Goal: Information Seeking & Learning: Learn about a topic

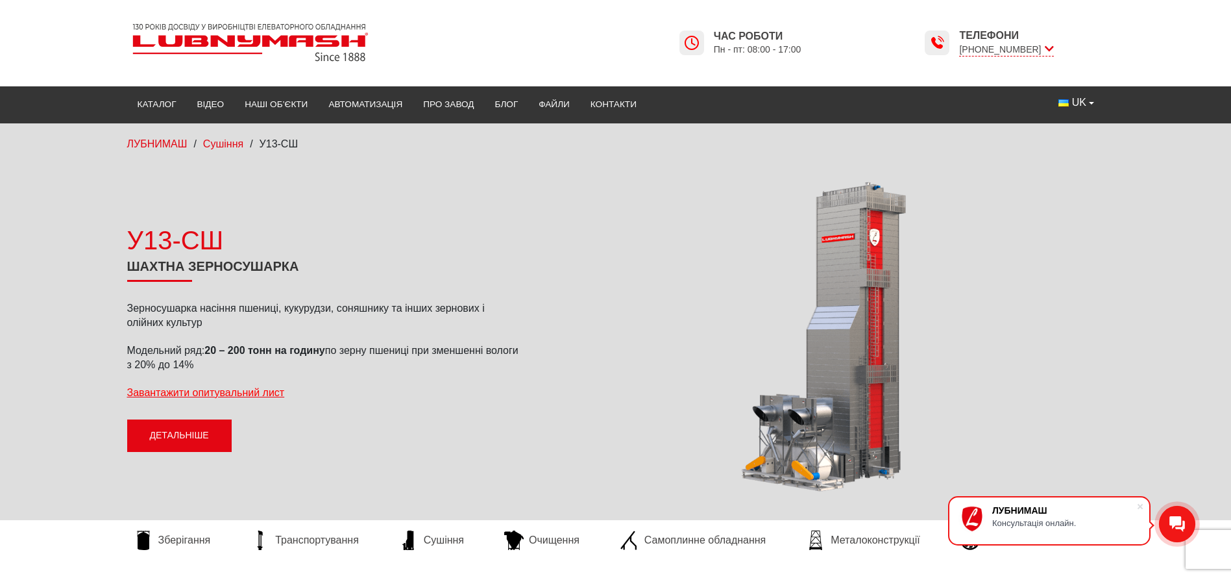
click at [195, 426] on link "Детальніше" at bounding box center [179, 435] width 104 height 32
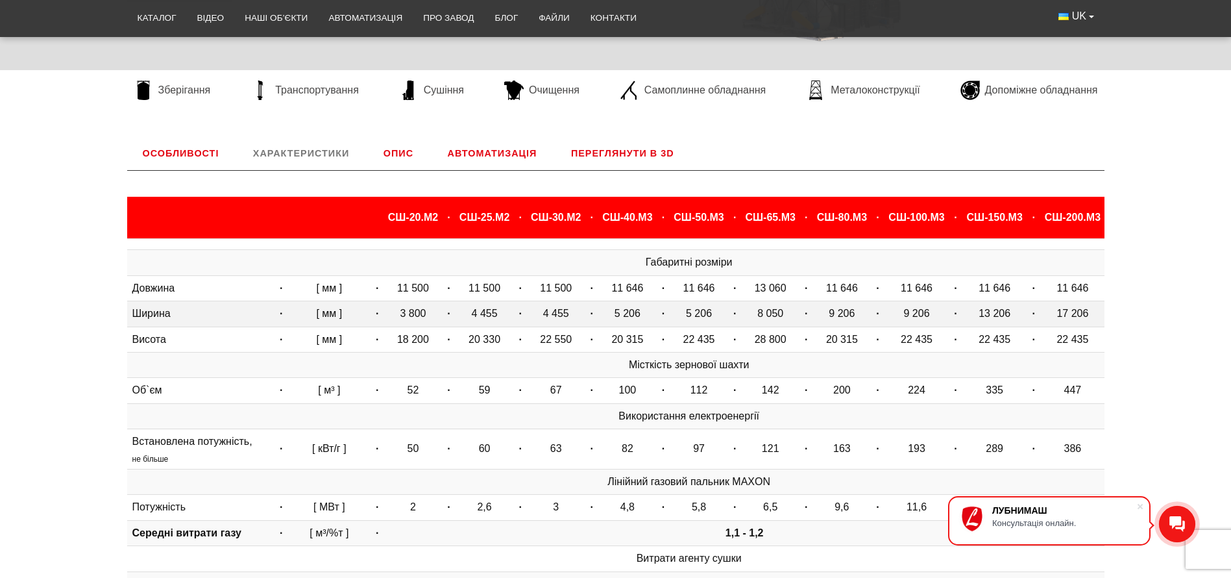
scroll to position [346, 0]
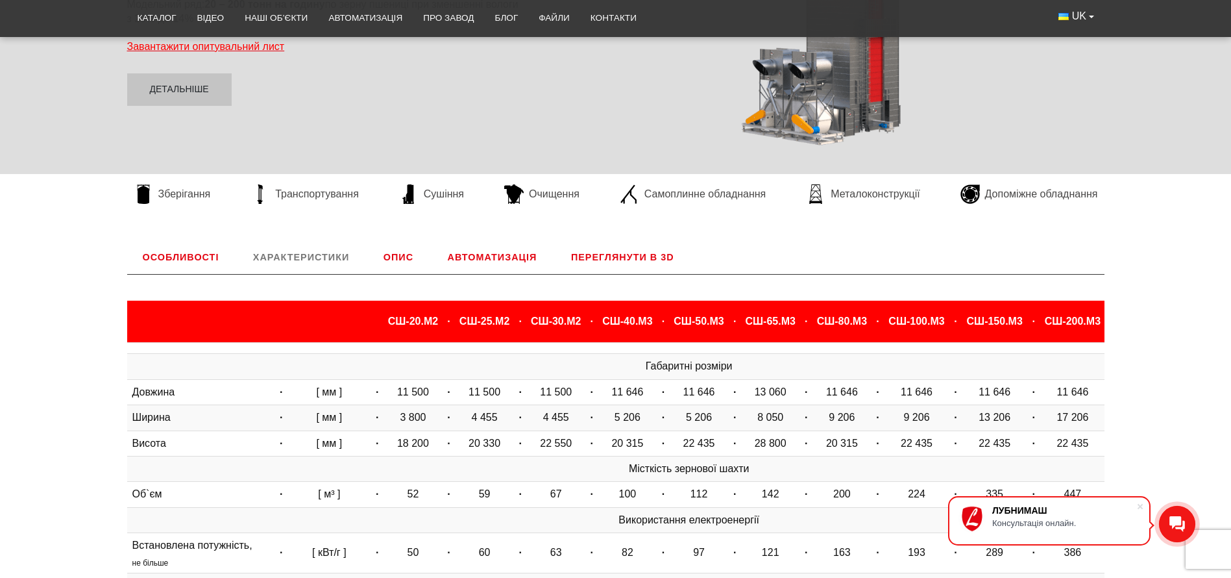
click at [493, 255] on link "Автоматизація" at bounding box center [492, 257] width 121 height 34
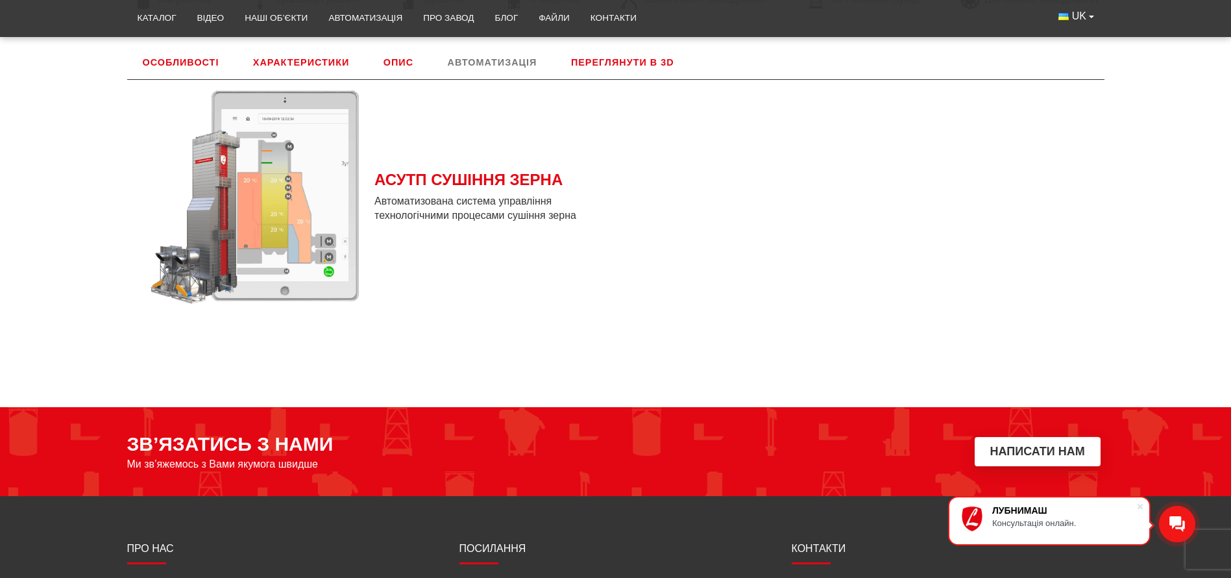
click at [393, 58] on link "Опис" at bounding box center [398, 62] width 61 height 34
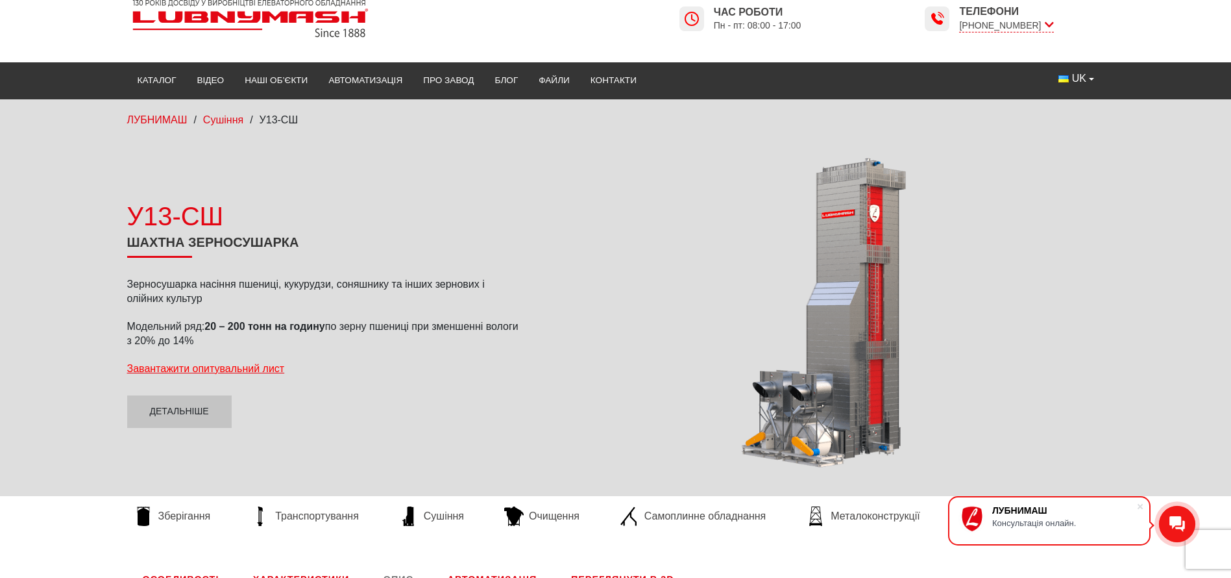
scroll to position [0, 0]
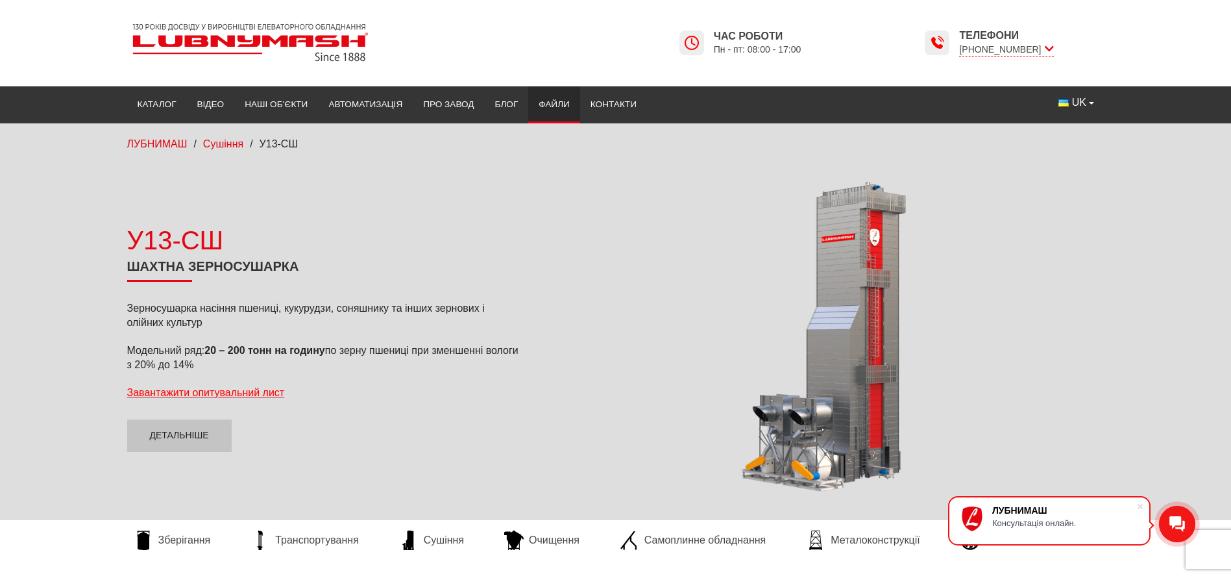
click at [563, 102] on link "Файли" at bounding box center [554, 104] width 52 height 29
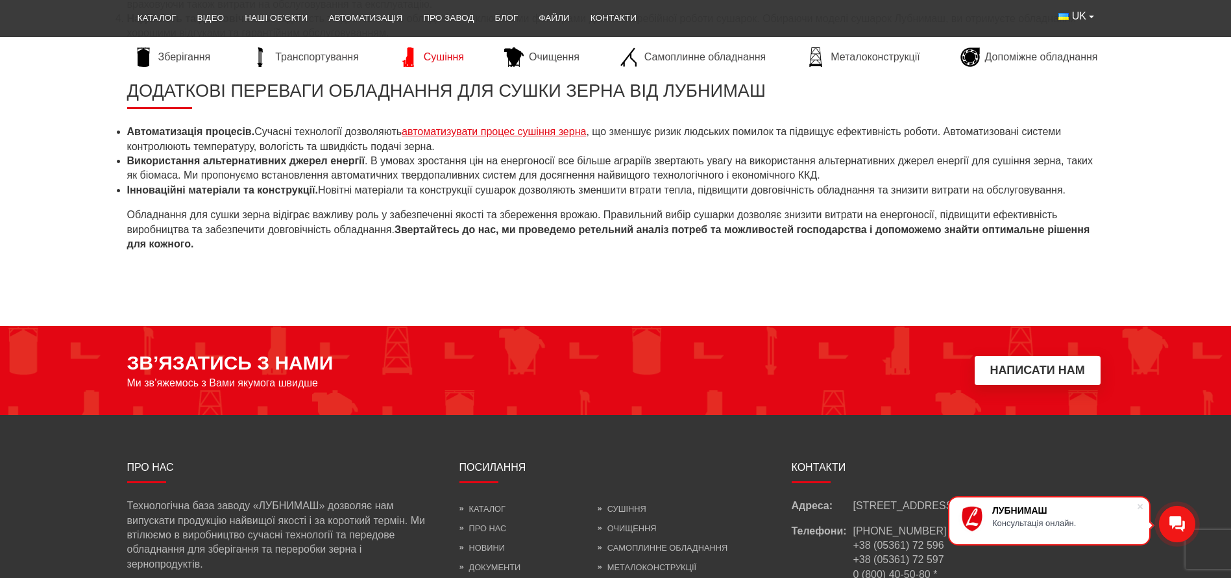
scroll to position [1429, 0]
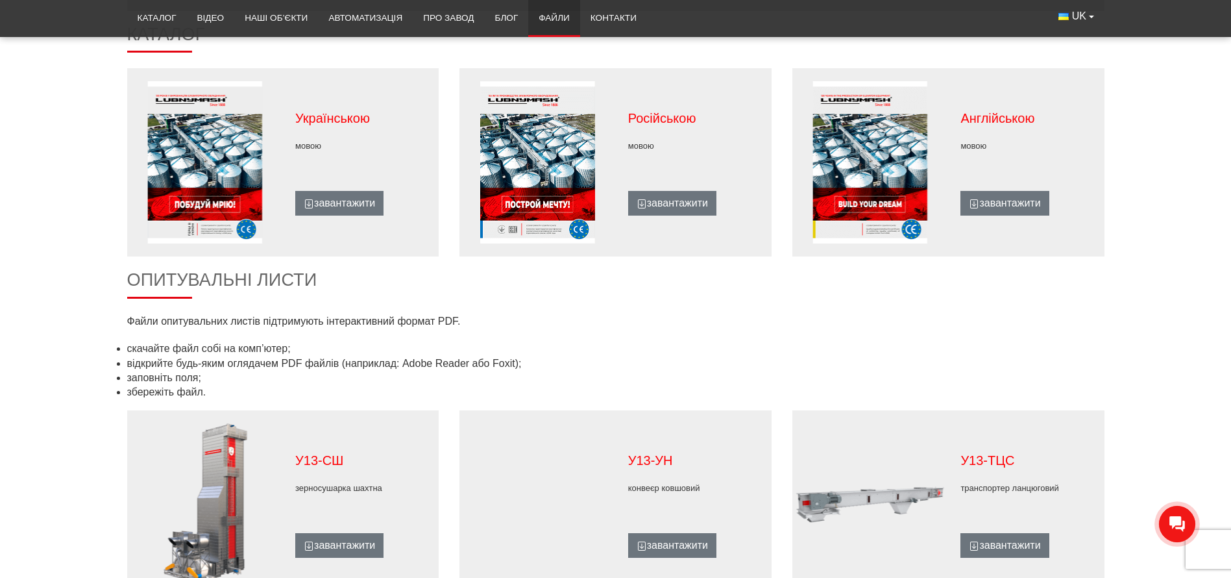
scroll to position [681, 0]
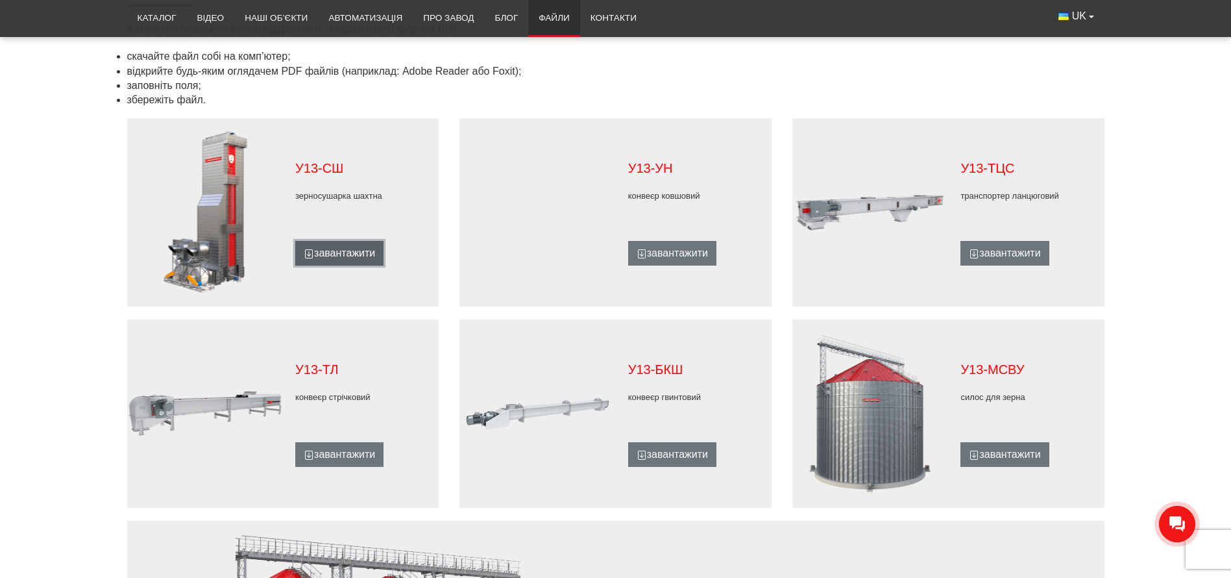
click at [352, 248] on link "завантажити" at bounding box center [339, 253] width 88 height 25
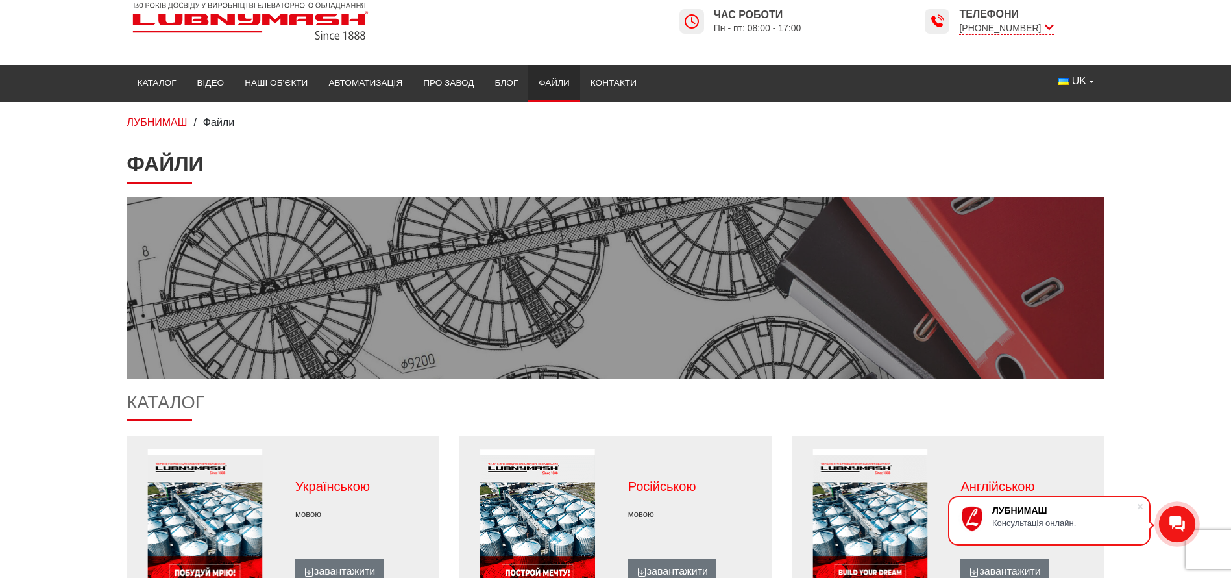
scroll to position [0, 0]
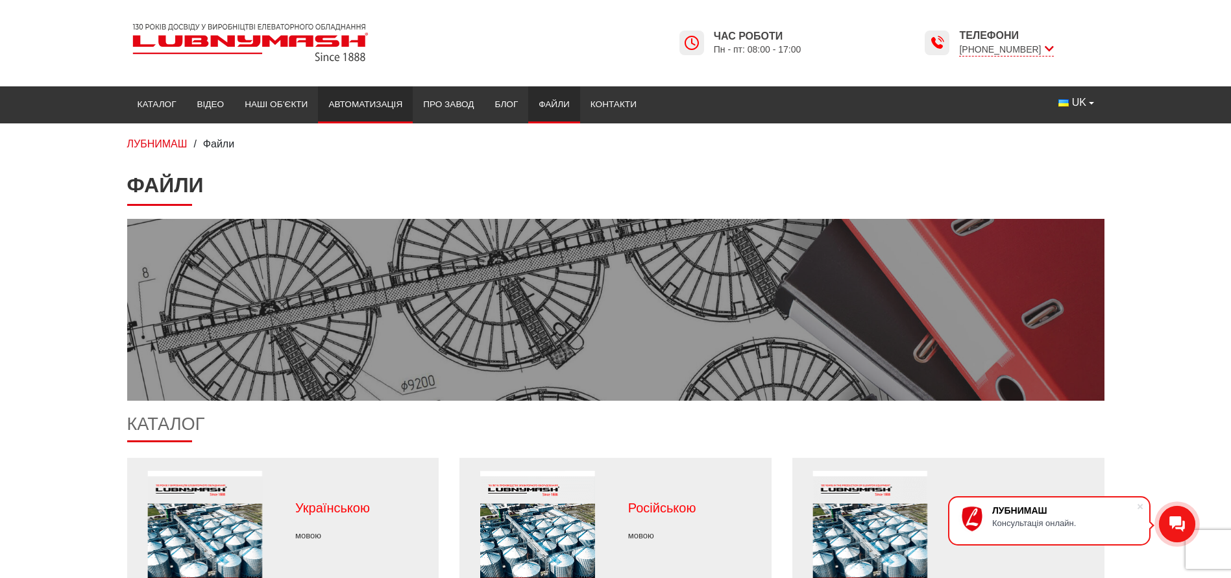
click at [351, 103] on link "Автоматизація" at bounding box center [365, 104] width 95 height 29
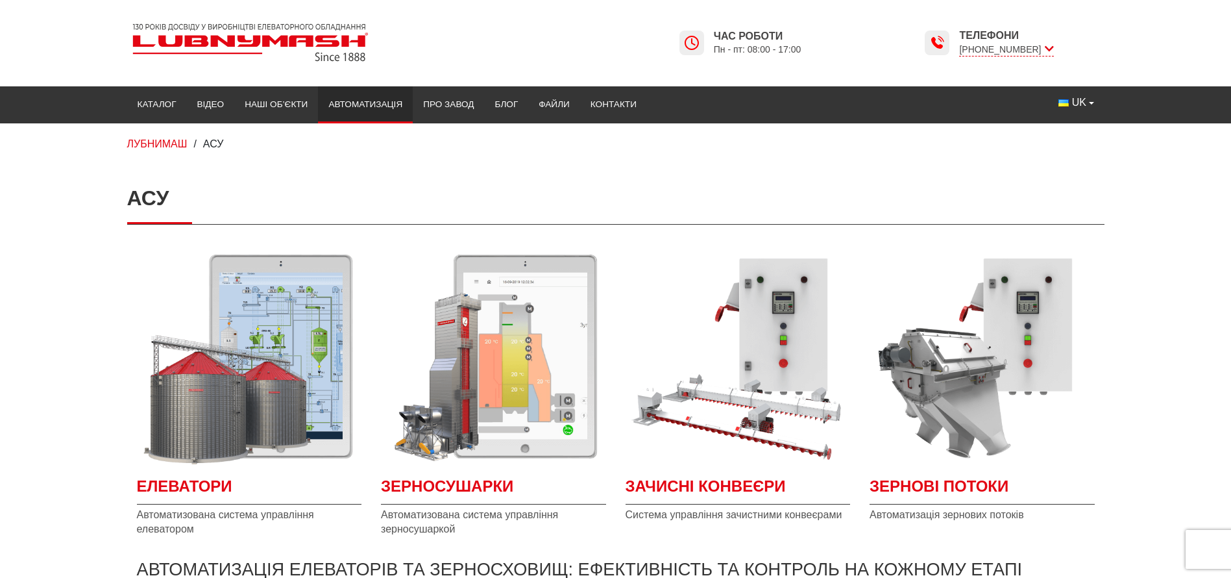
scroll to position [195, 0]
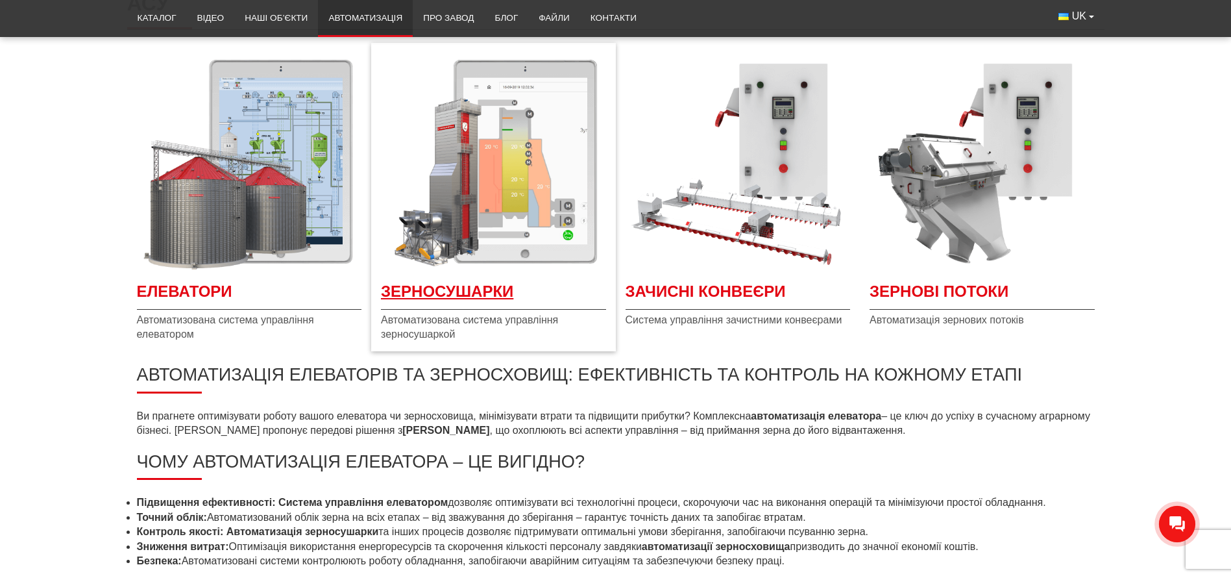
click at [476, 280] on span "Зерносушарки" at bounding box center [493, 294] width 225 height 29
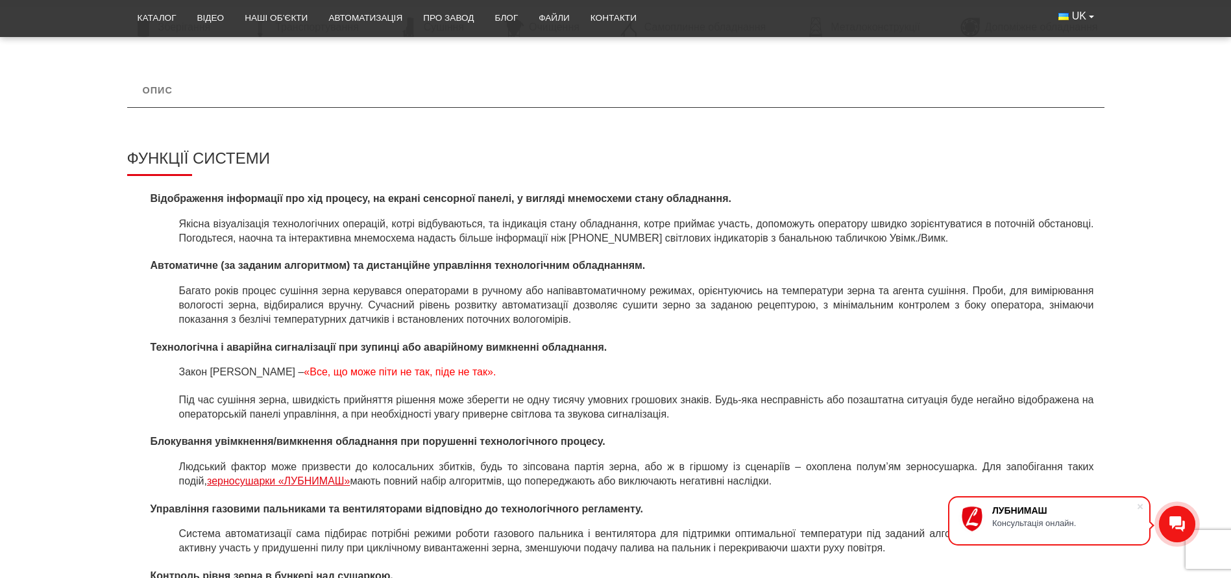
scroll to position [584, 0]
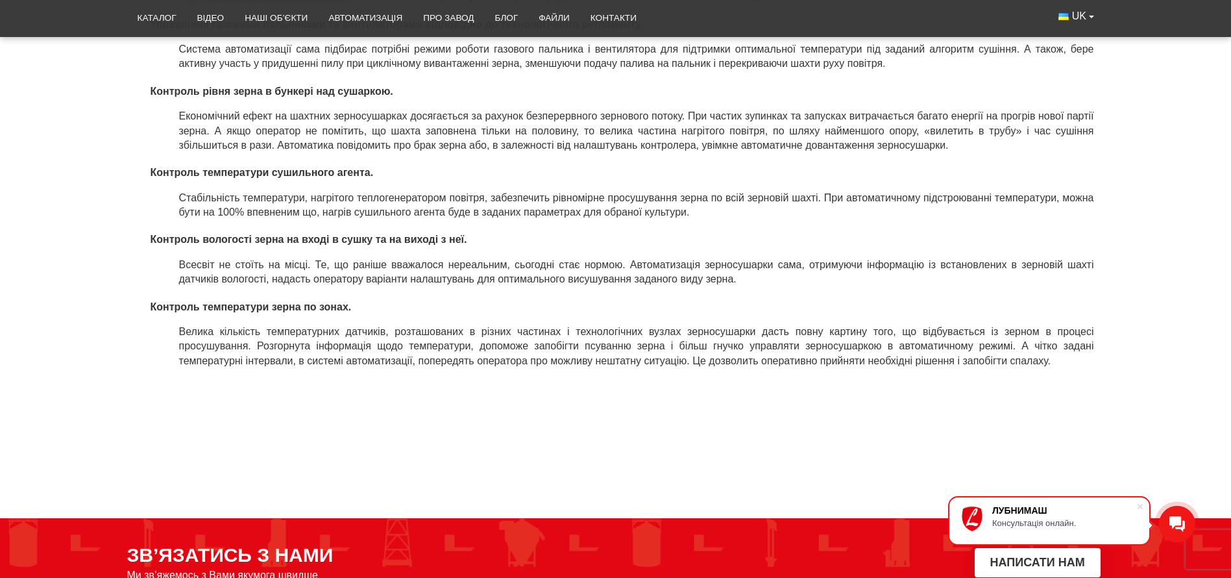
scroll to position [1168, 0]
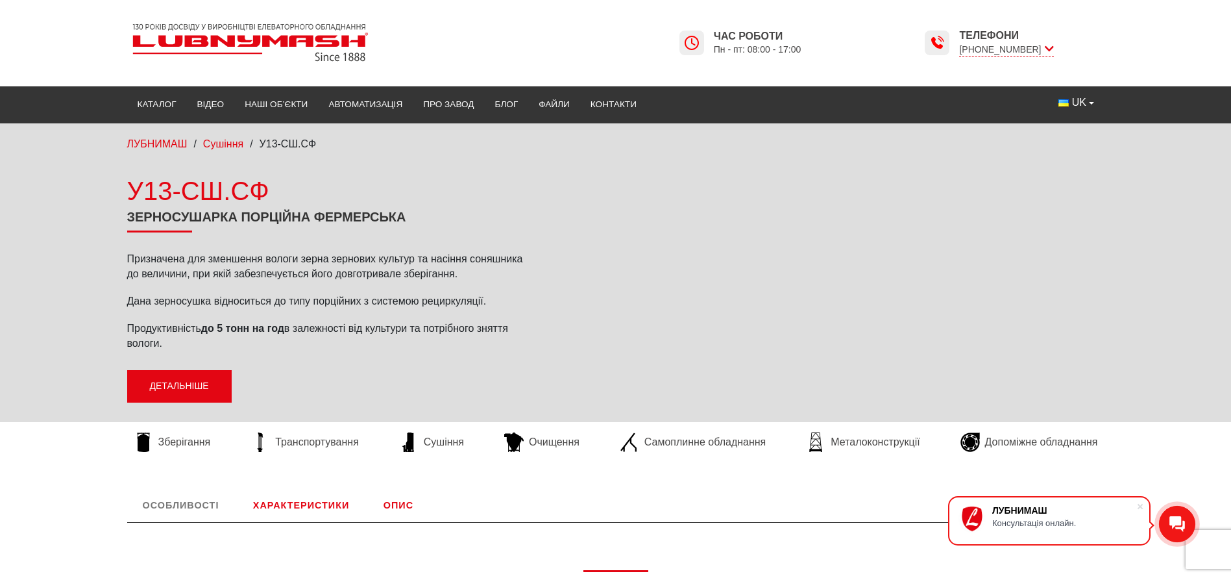
click at [169, 376] on link "Детальніше" at bounding box center [179, 386] width 104 height 32
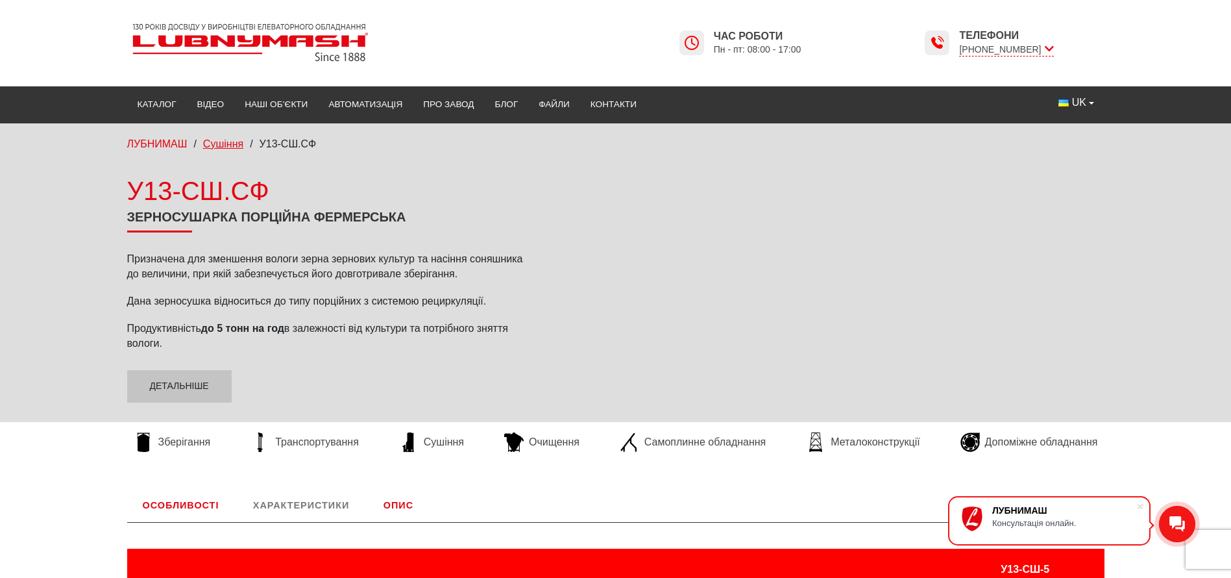
click at [234, 140] on span "Сушіння" at bounding box center [223, 143] width 40 height 11
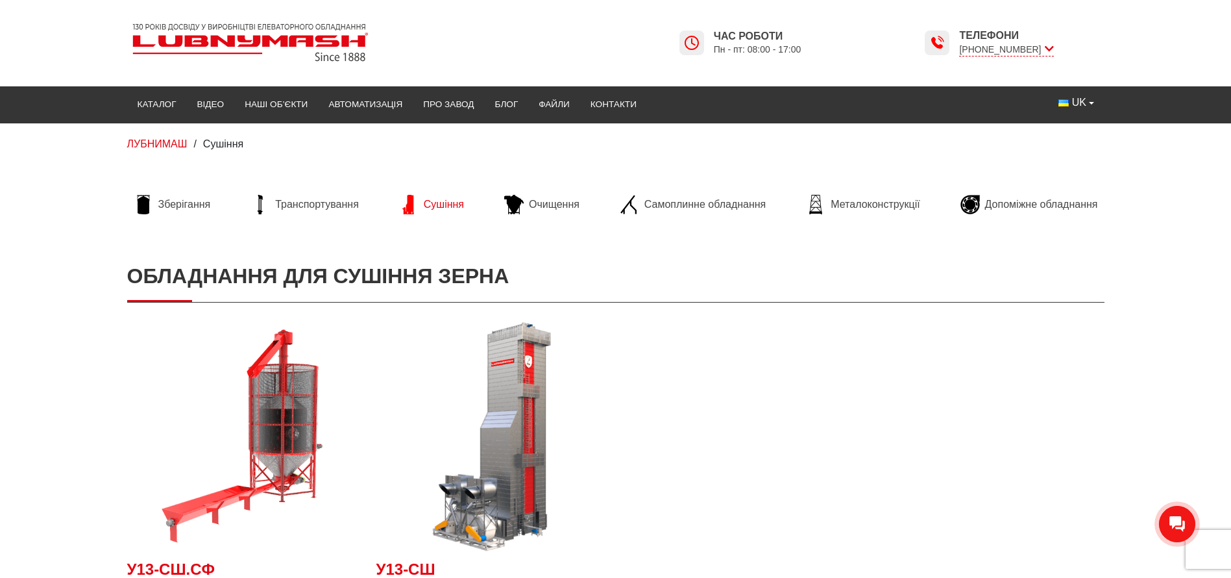
scroll to position [195, 0]
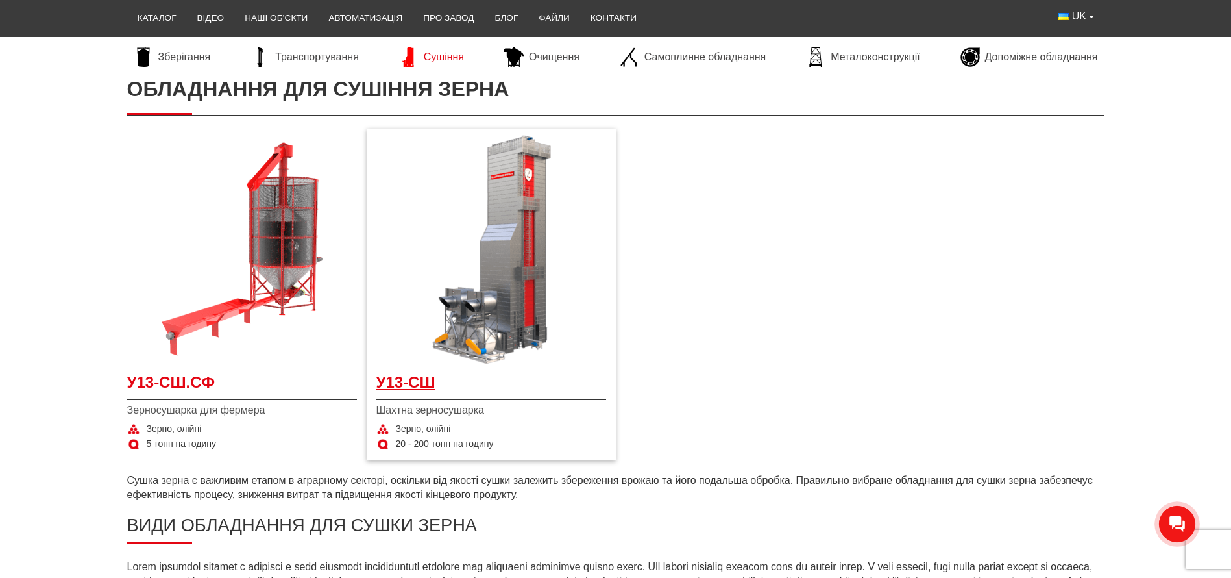
click at [417, 378] on span "У13-СШ" at bounding box center [491, 385] width 230 height 29
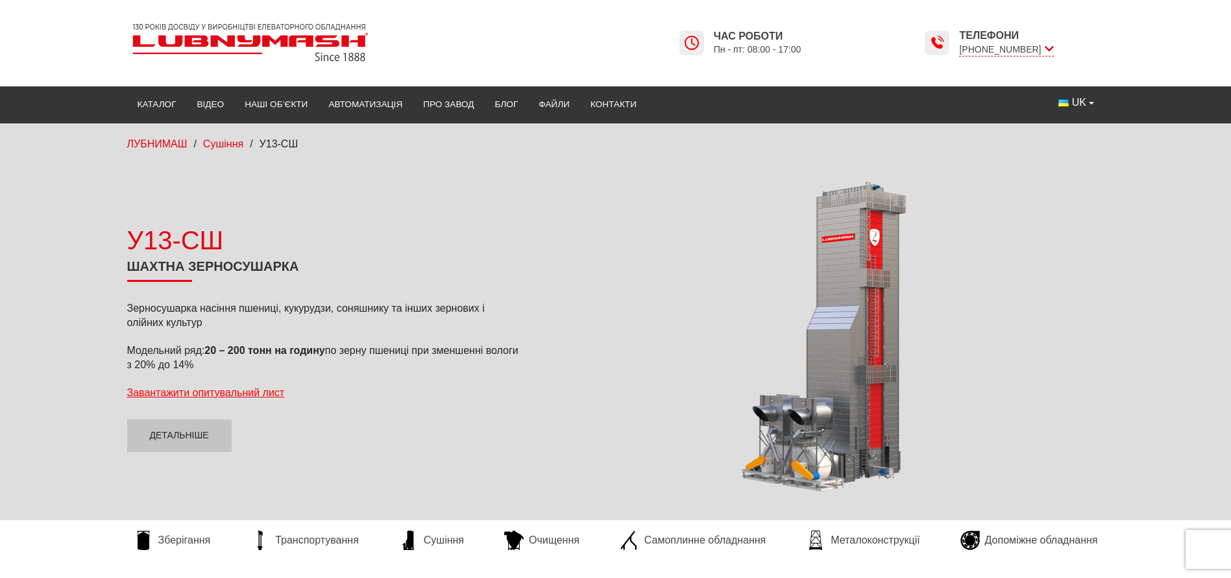
scroll to position [97, 0]
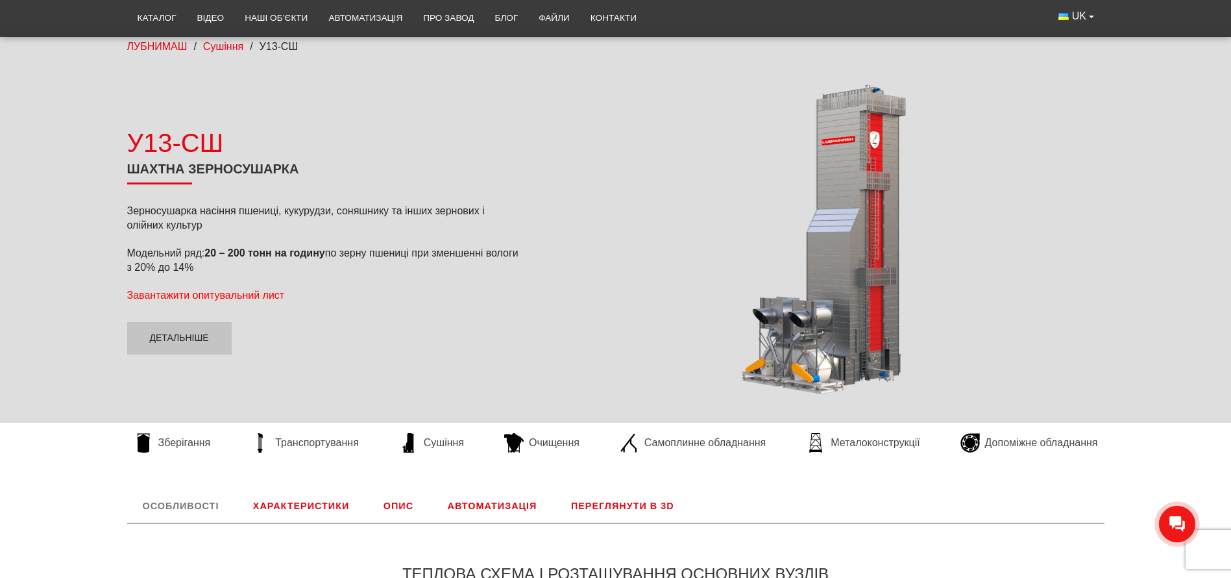
click at [245, 291] on span "Завантажити опитувальний лист" at bounding box center [206, 294] width 158 height 11
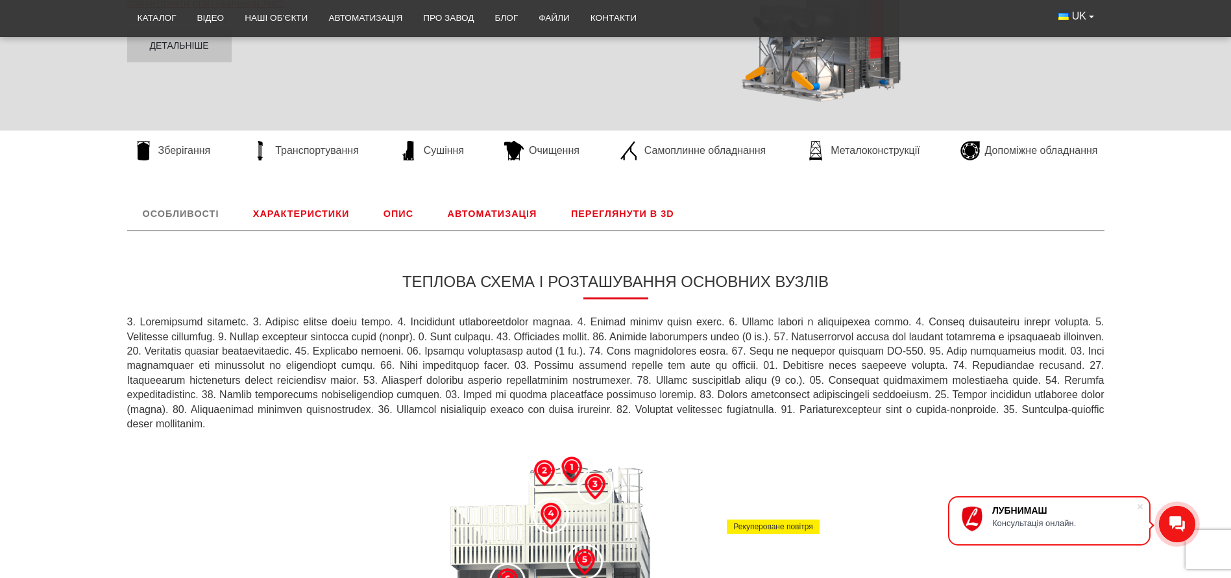
click at [312, 214] on link "Характеристики" at bounding box center [301, 214] width 127 height 34
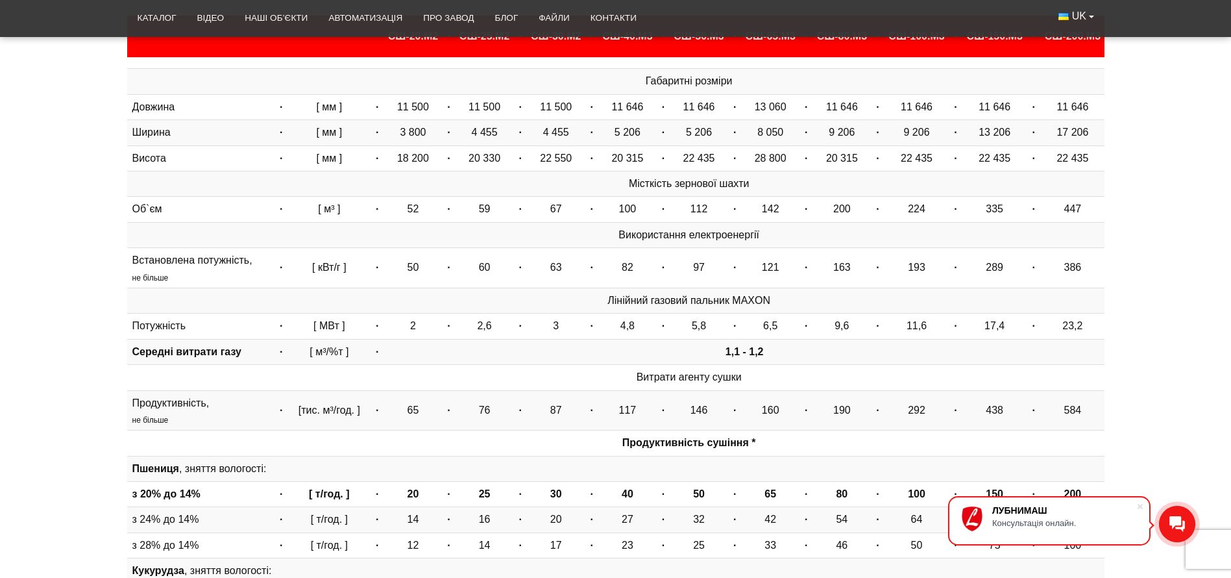
scroll to position [249, 0]
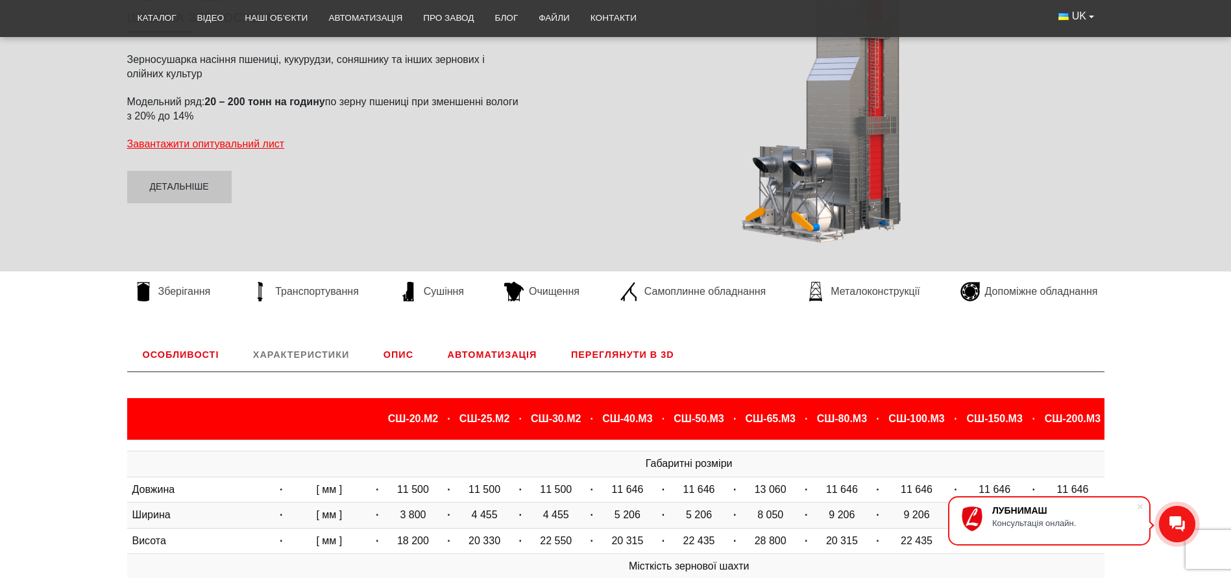
click at [404, 350] on link "Опис" at bounding box center [398, 354] width 61 height 34
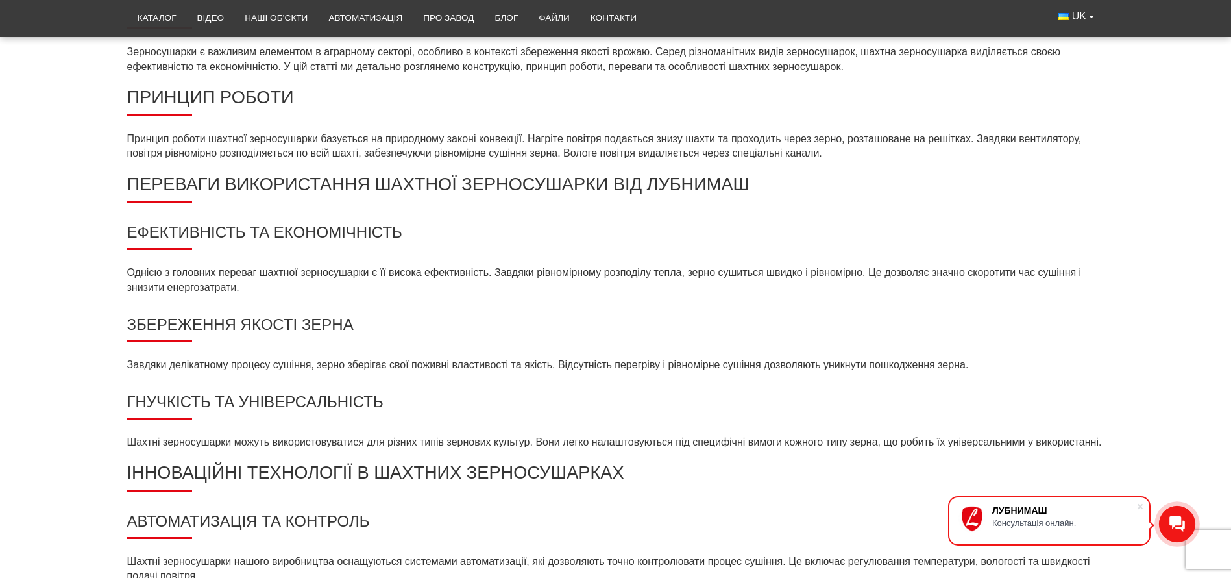
scroll to position [151, 0]
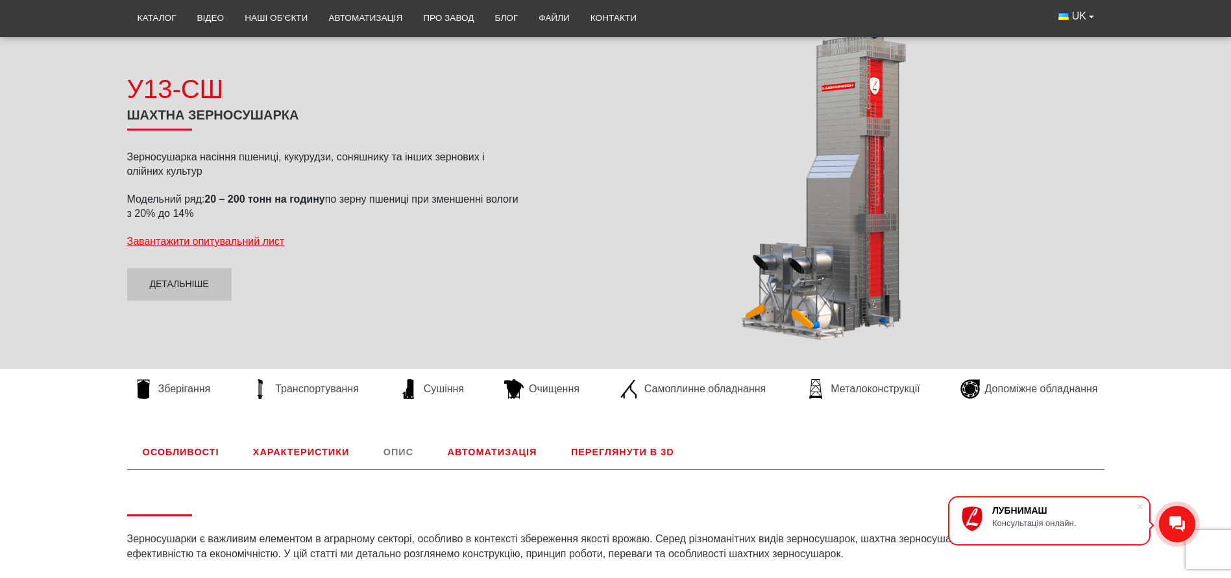
click at [490, 442] on link "Автоматизація" at bounding box center [492, 452] width 121 height 34
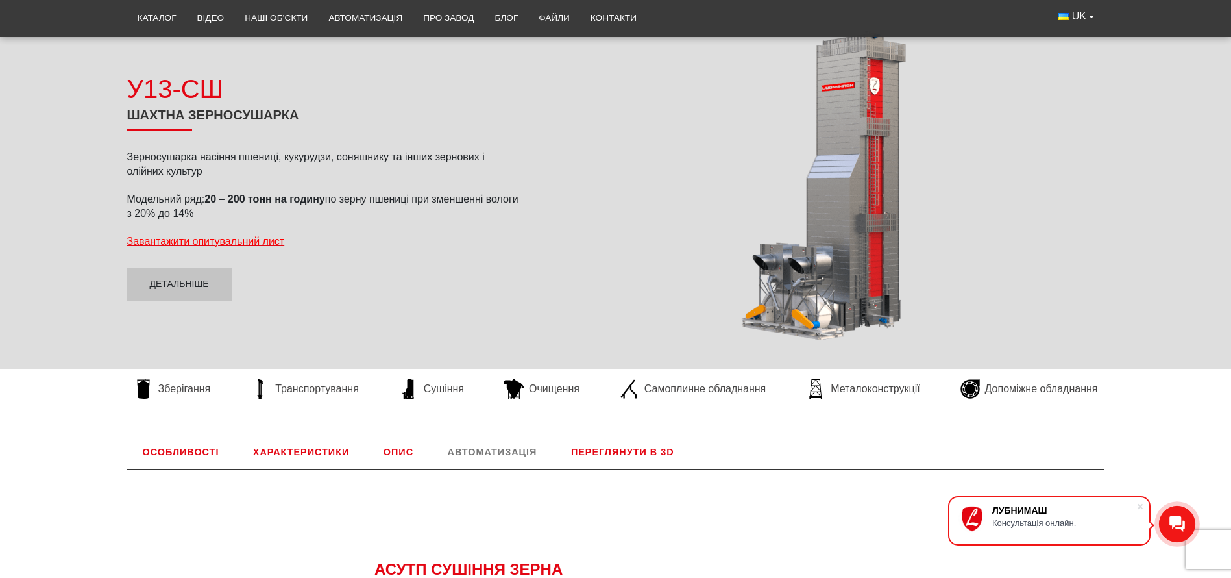
scroll to position [541, 0]
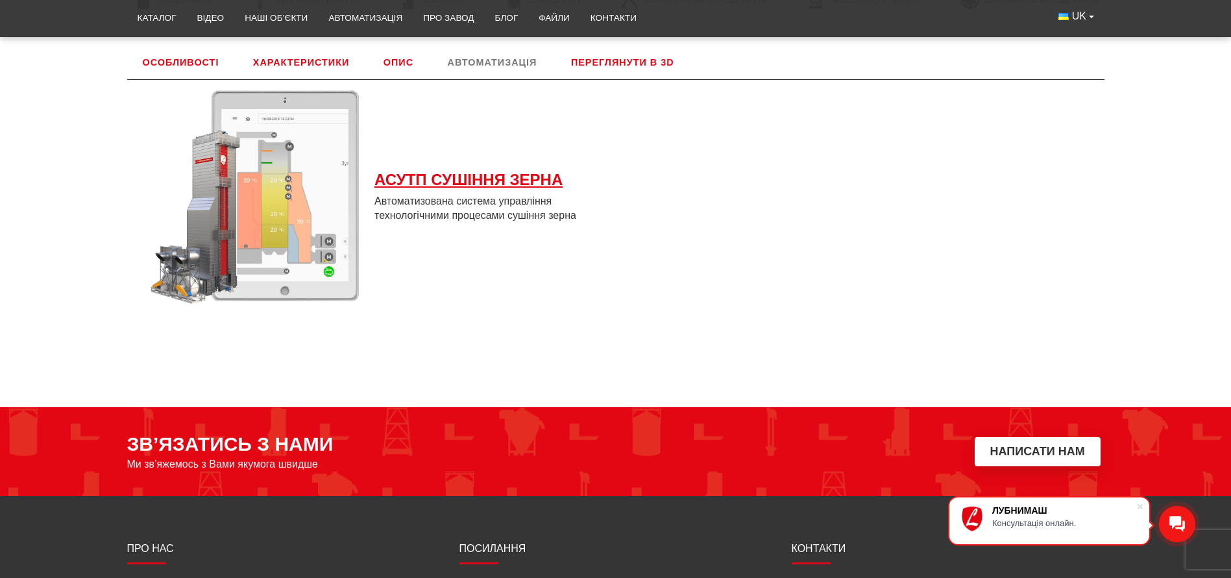
click at [467, 178] on span "АСУТП СУШІННЯ ЗЕРНА" at bounding box center [490, 180] width 232 height 22
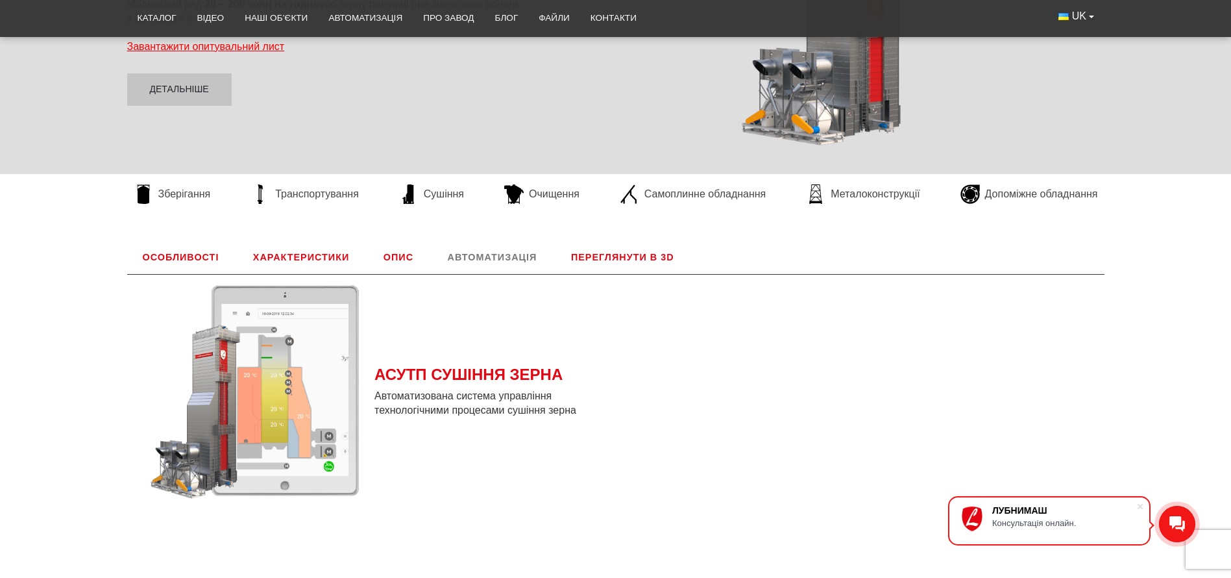
click at [605, 252] on link "Переглянути в 3D" at bounding box center [623, 257] width 134 height 34
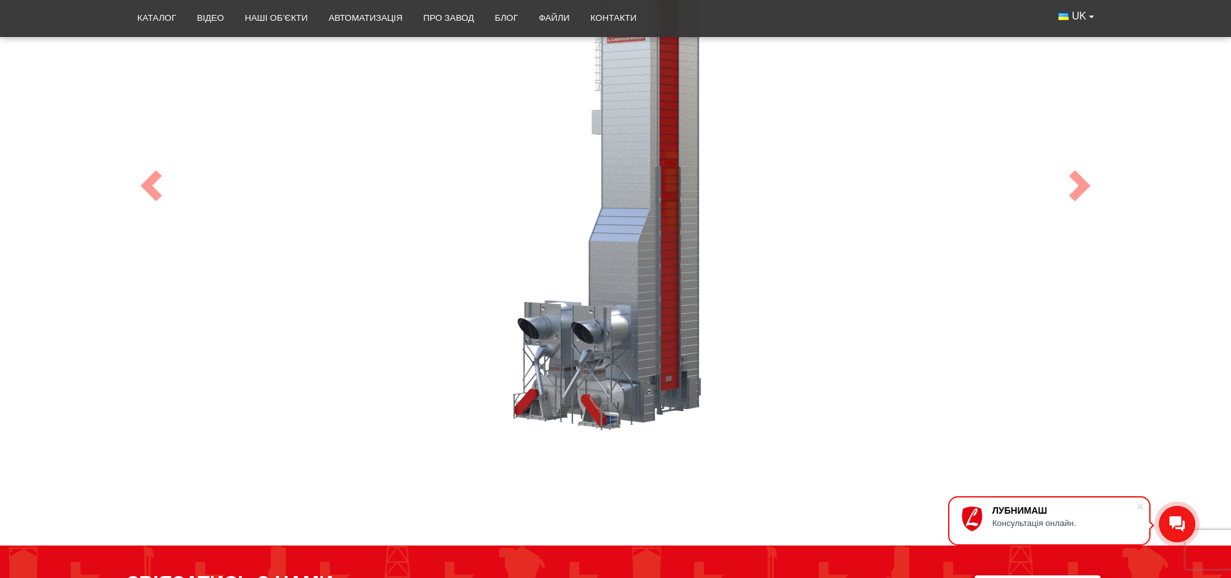
scroll to position [735, 0]
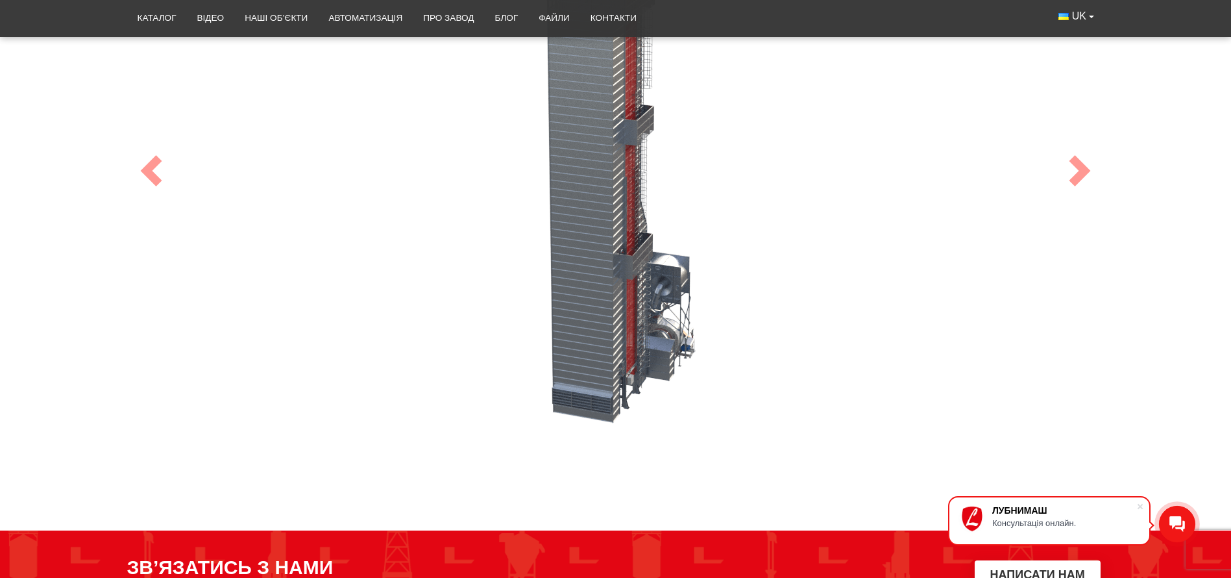
drag, startPoint x: 966, startPoint y: 299, endPoint x: 776, endPoint y: 321, distance: 192.1
click at [776, 321] on div "64" at bounding box center [615, 170] width 973 height 519
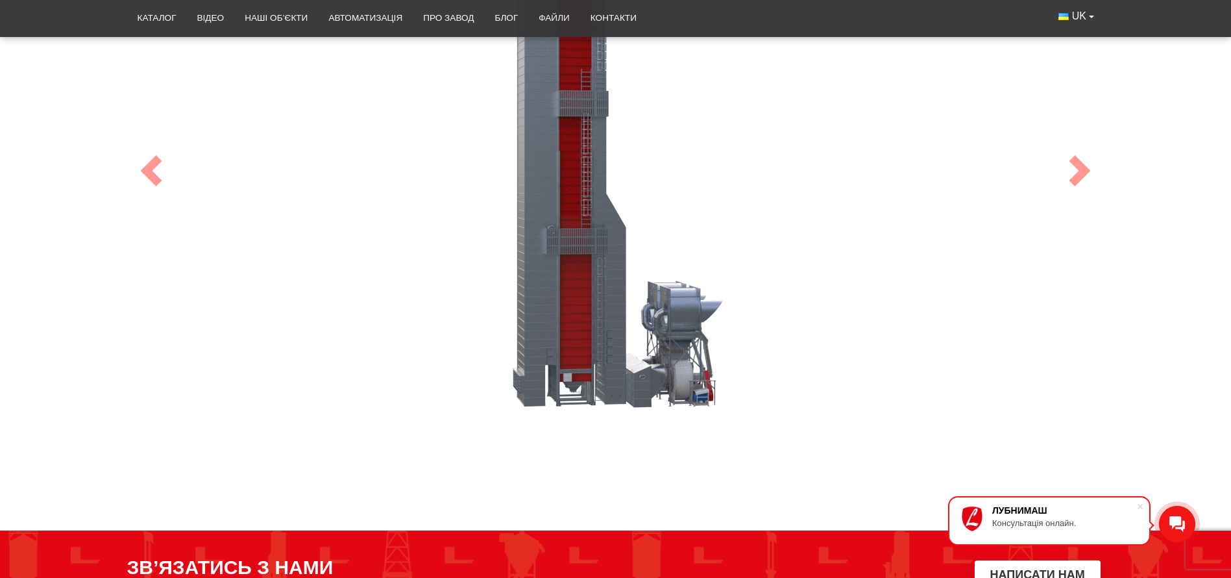
drag, startPoint x: 649, startPoint y: 195, endPoint x: 611, endPoint y: 290, distance: 102.2
click at [605, 292] on div "100" at bounding box center [615, 170] width 973 height 519
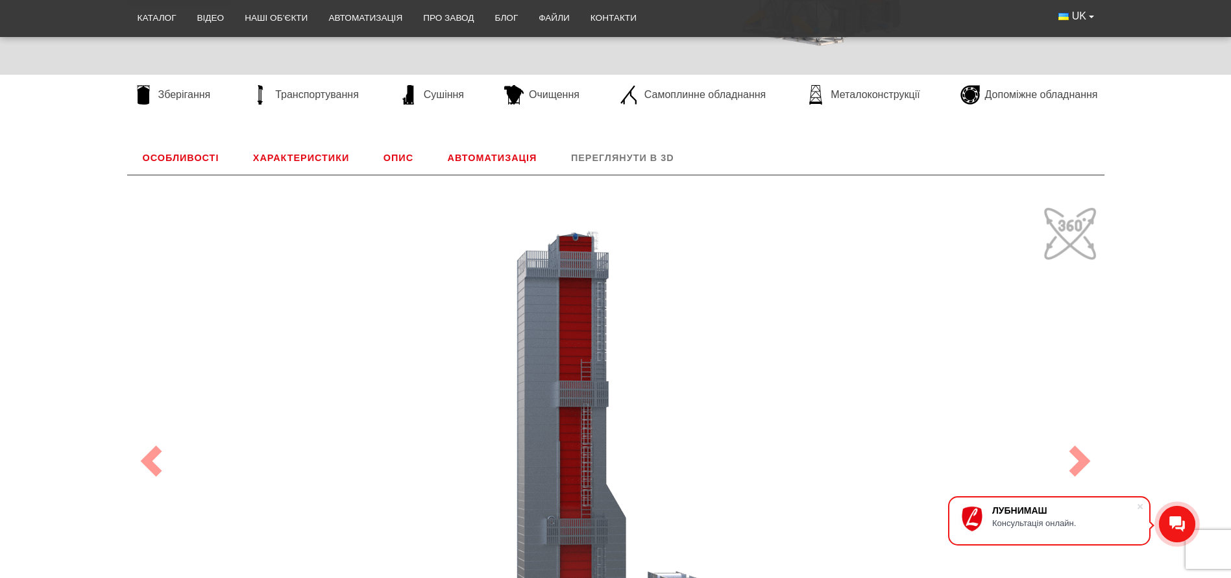
scroll to position [443, 0]
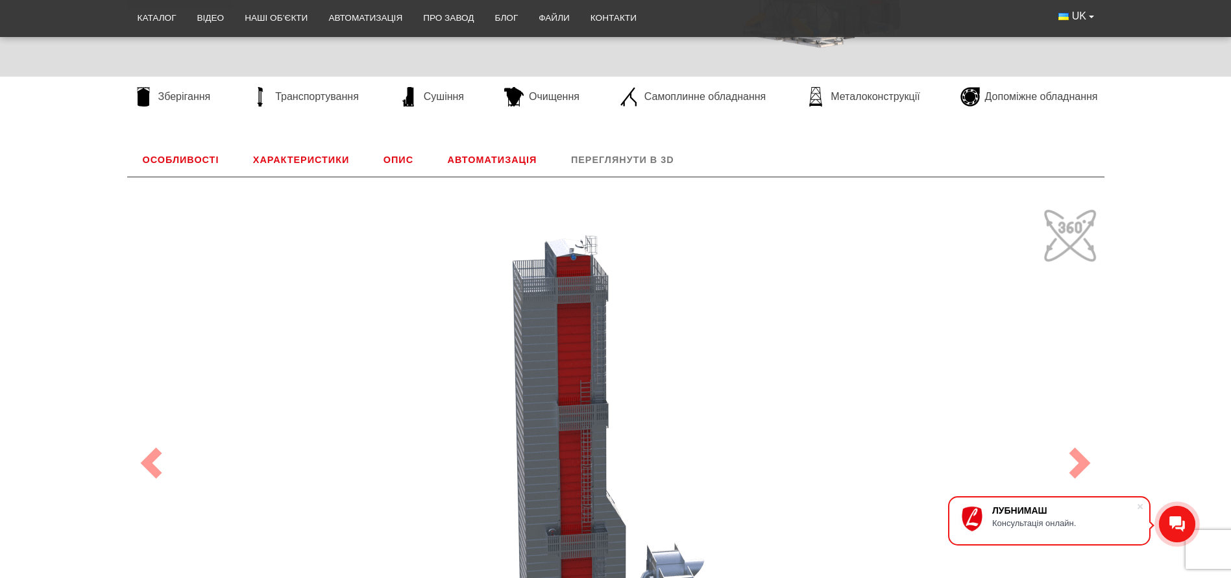
drag, startPoint x: 556, startPoint y: 369, endPoint x: 562, endPoint y: 350, distance: 19.3
click at [562, 350] on div "100" at bounding box center [615, 462] width 973 height 519
click at [297, 156] on link "Характеристики" at bounding box center [301, 160] width 127 height 34
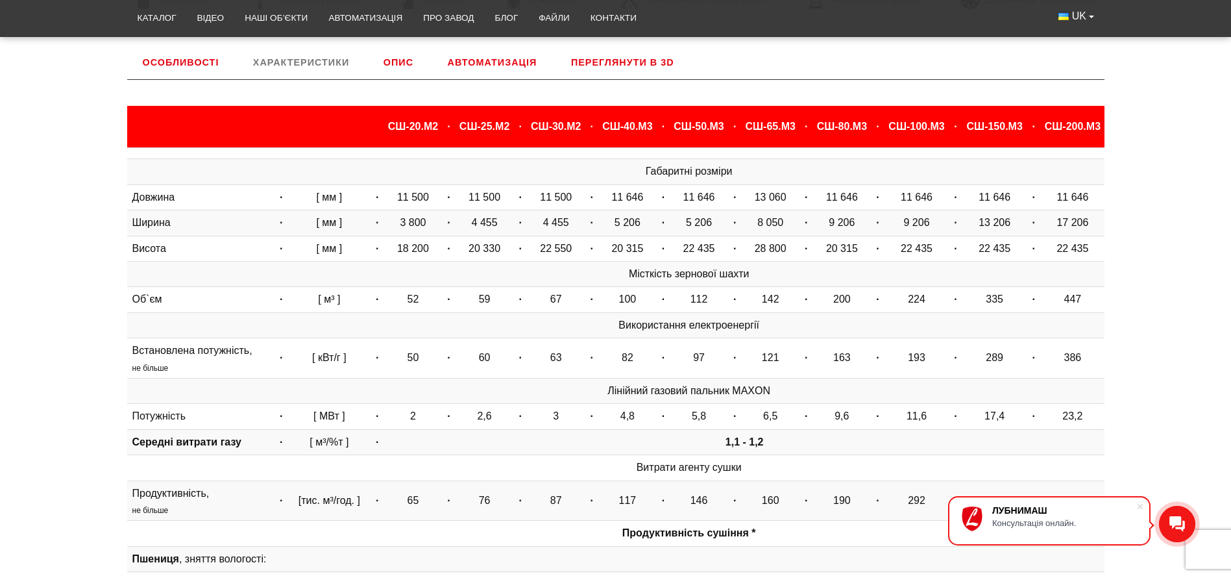
click at [198, 67] on link "Особливості" at bounding box center [181, 62] width 108 height 34
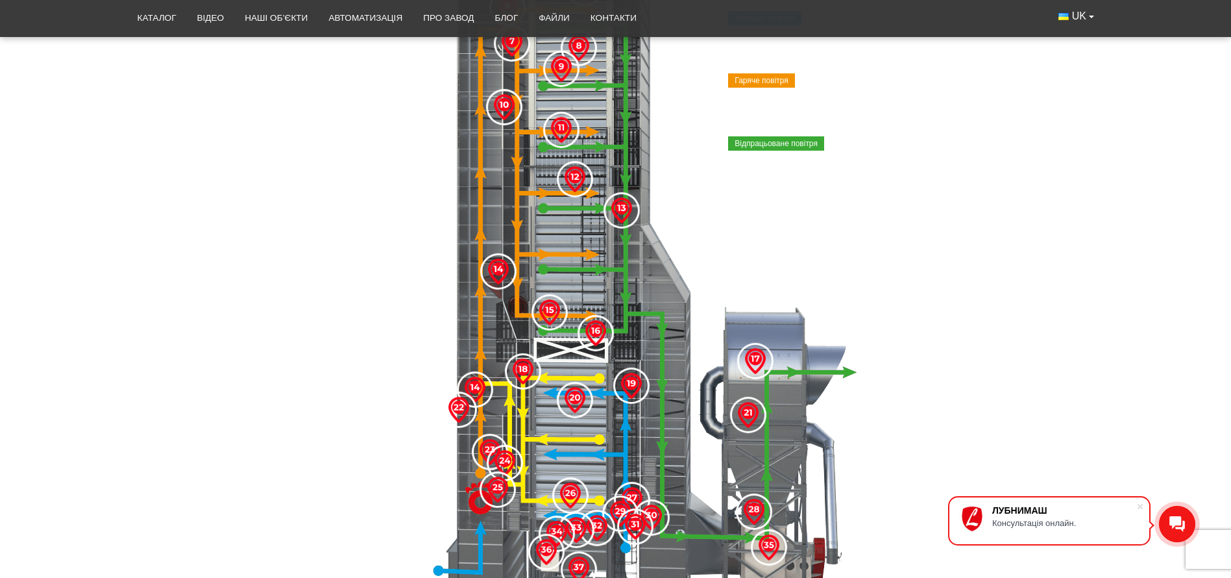
scroll to position [930, 0]
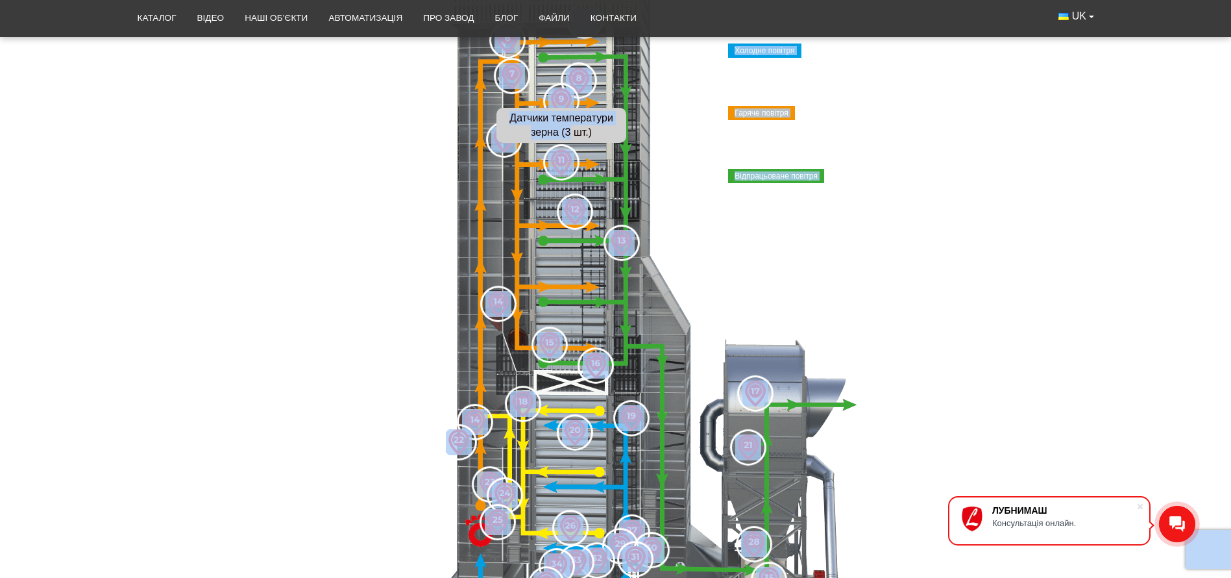
drag, startPoint x: 570, startPoint y: 138, endPoint x: 621, endPoint y: 148, distance: 51.7
click at [621, 148] on body "ЛУБНИМАШ Консультація онлайн. LUBNYMASH Каталог Відео Наші об’єкти Автоматизаці…" at bounding box center [615, 370] width 1231 height 2601
click at [870, 176] on img at bounding box center [615, 292] width 973 height 779
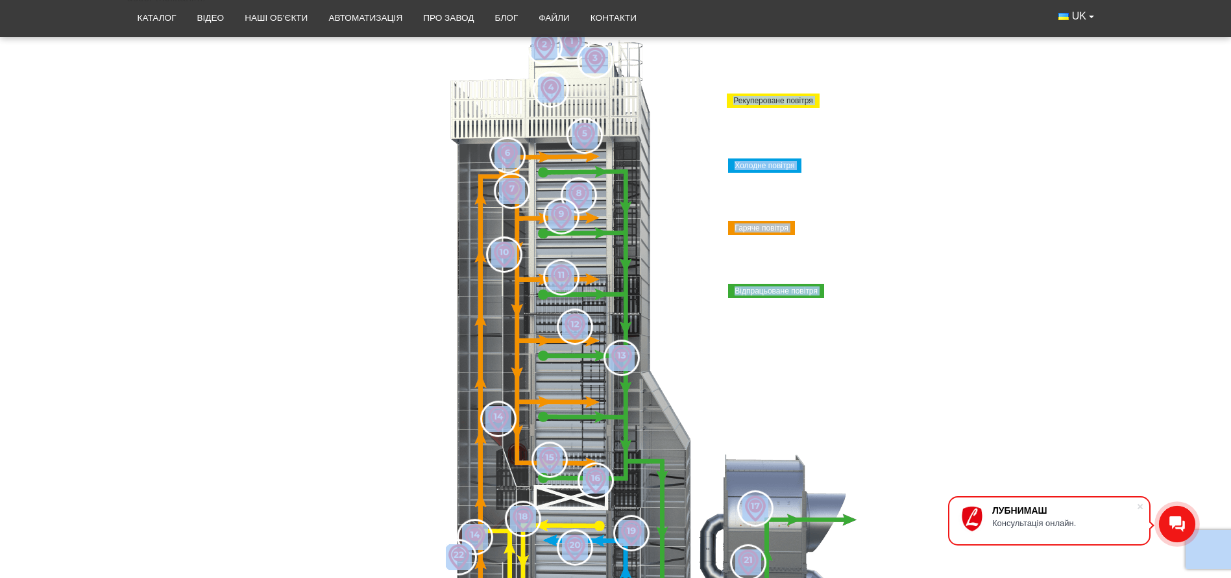
scroll to position [541, 0]
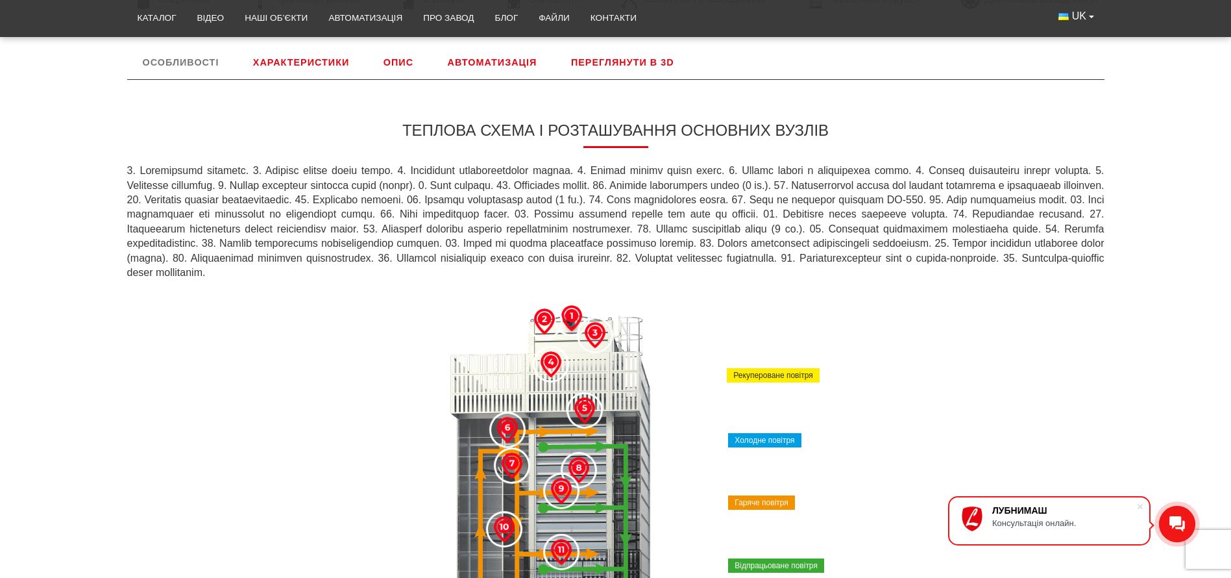
click at [803, 195] on p at bounding box center [615, 222] width 977 height 116
click at [271, 59] on link "Характеристики" at bounding box center [301, 62] width 127 height 34
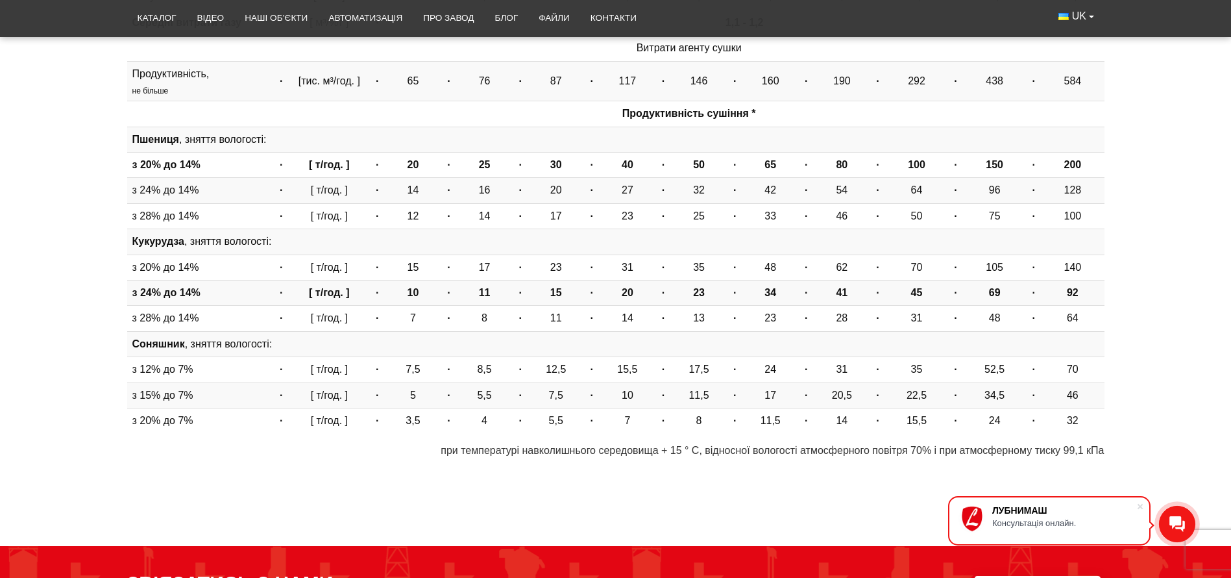
scroll to position [930, 0]
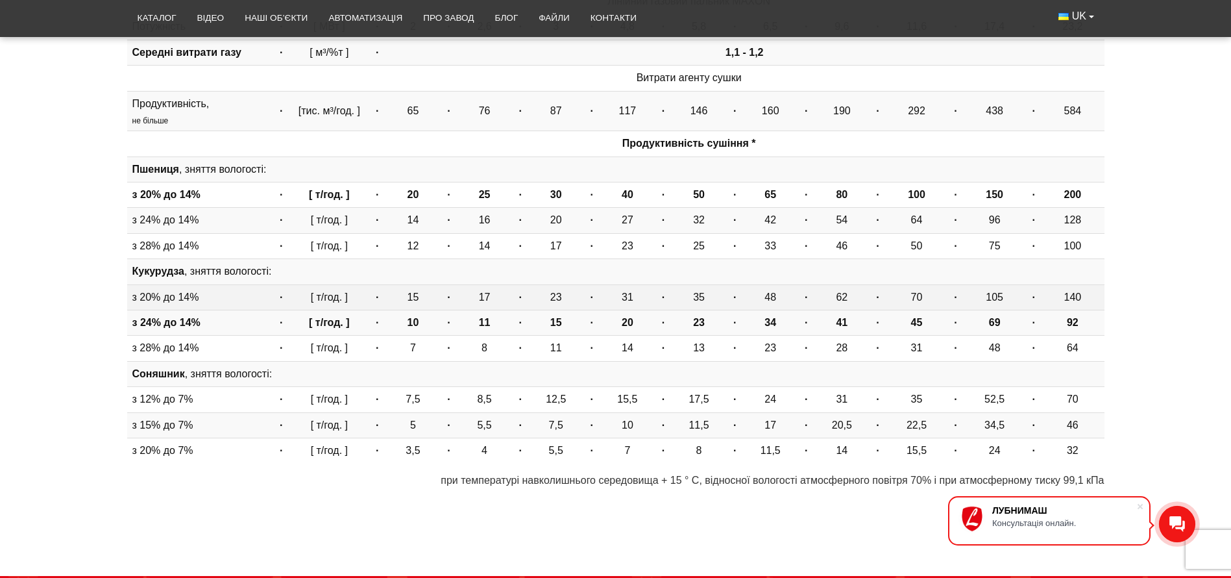
click at [843, 297] on td "62" at bounding box center [842, 296] width 56 height 25
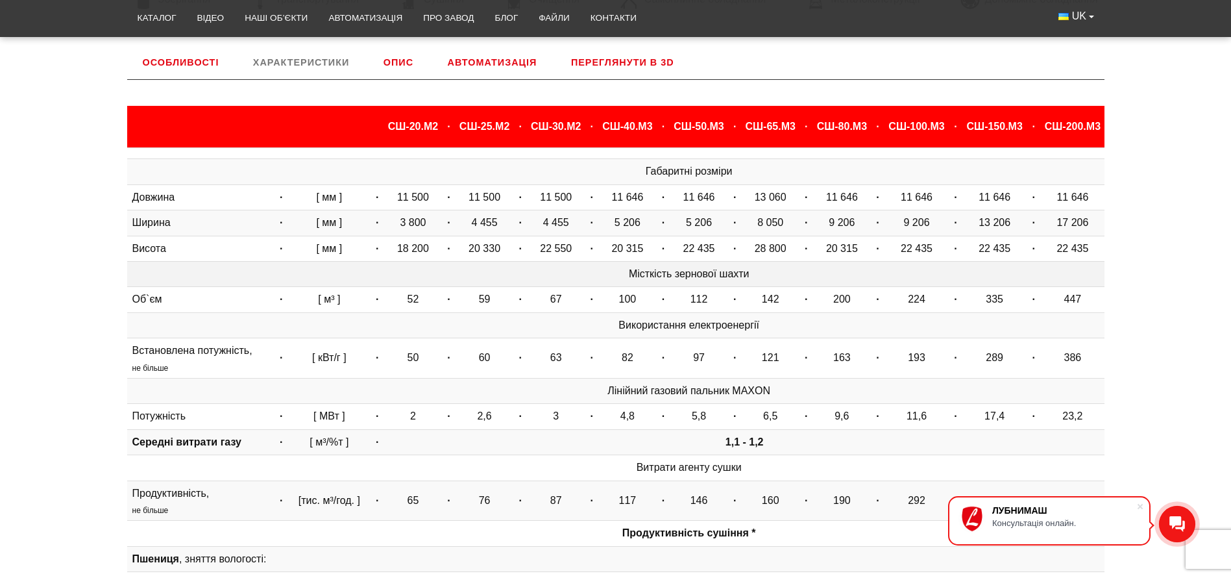
scroll to position [443, 0]
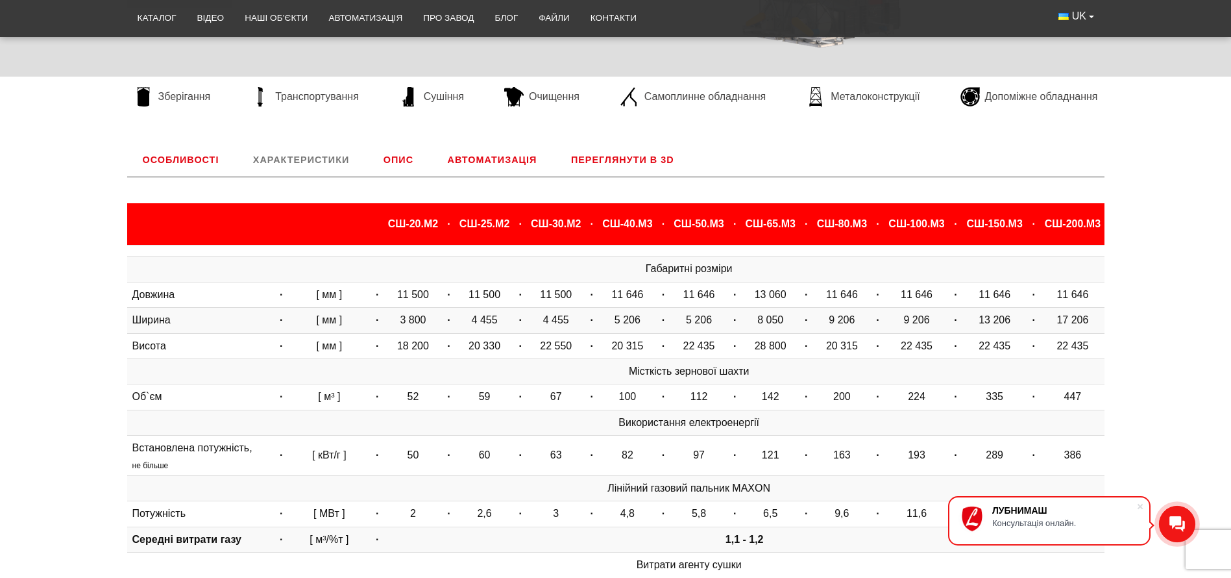
click at [850, 221] on th "СШ-80.М3" at bounding box center [842, 224] width 56 height 42
click at [994, 97] on span "Допоміжне обладнання" at bounding box center [1041, 97] width 113 height 14
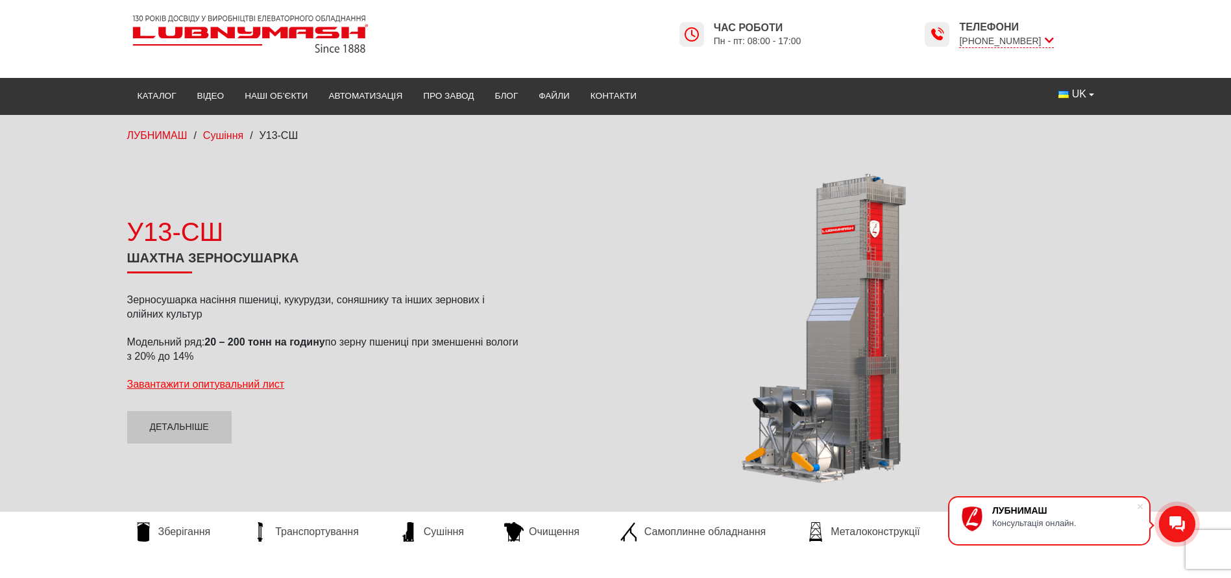
scroll to position [0, 0]
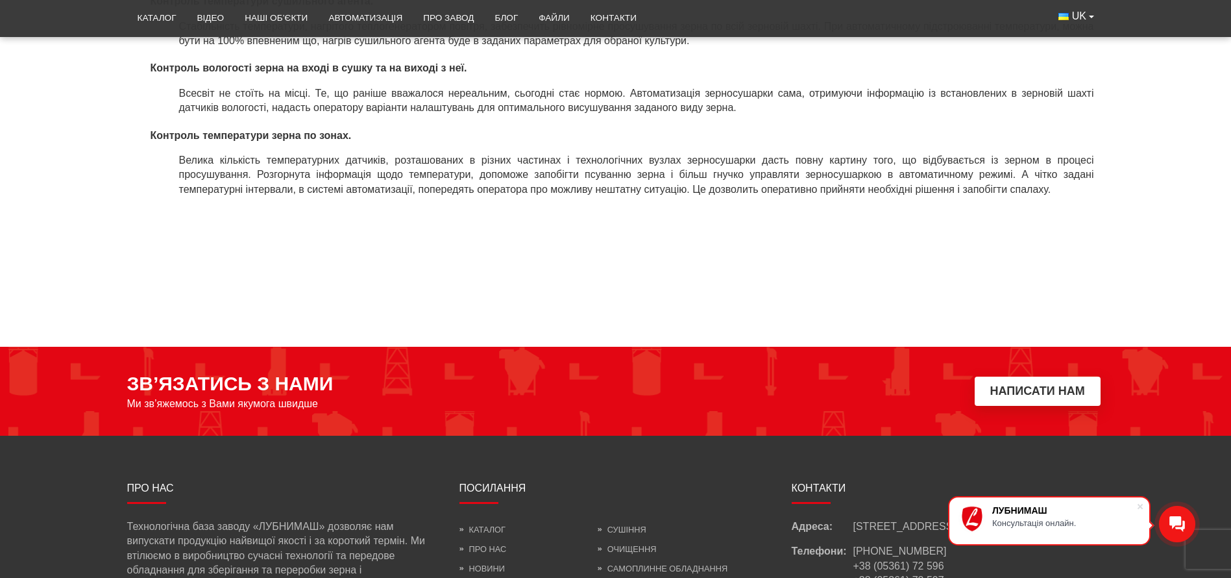
scroll to position [876, 0]
